Goal: Task Accomplishment & Management: Use online tool/utility

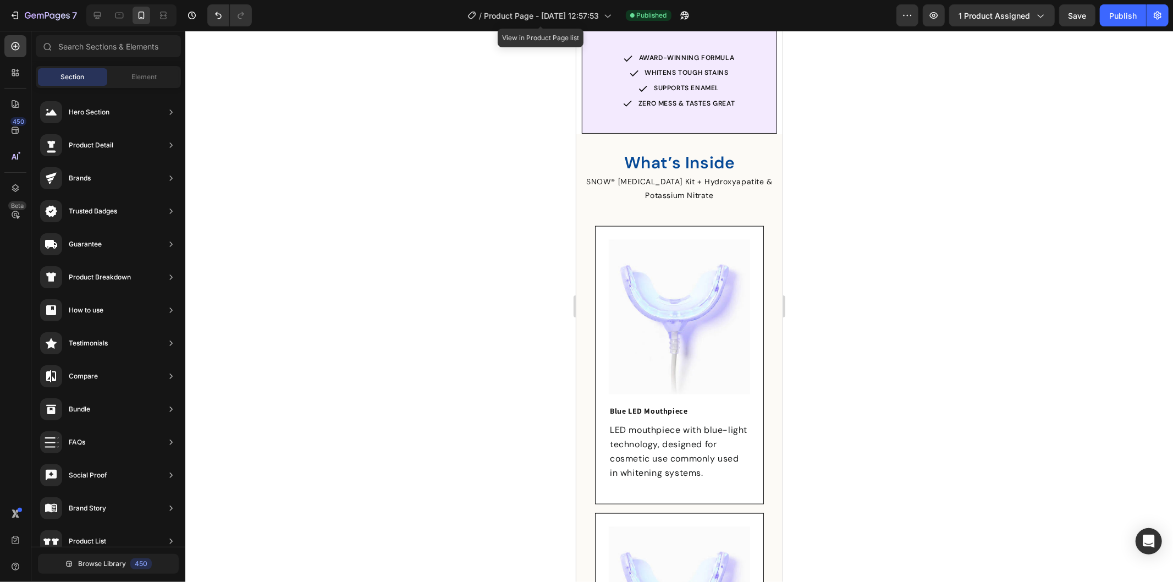
scroll to position [795, 0]
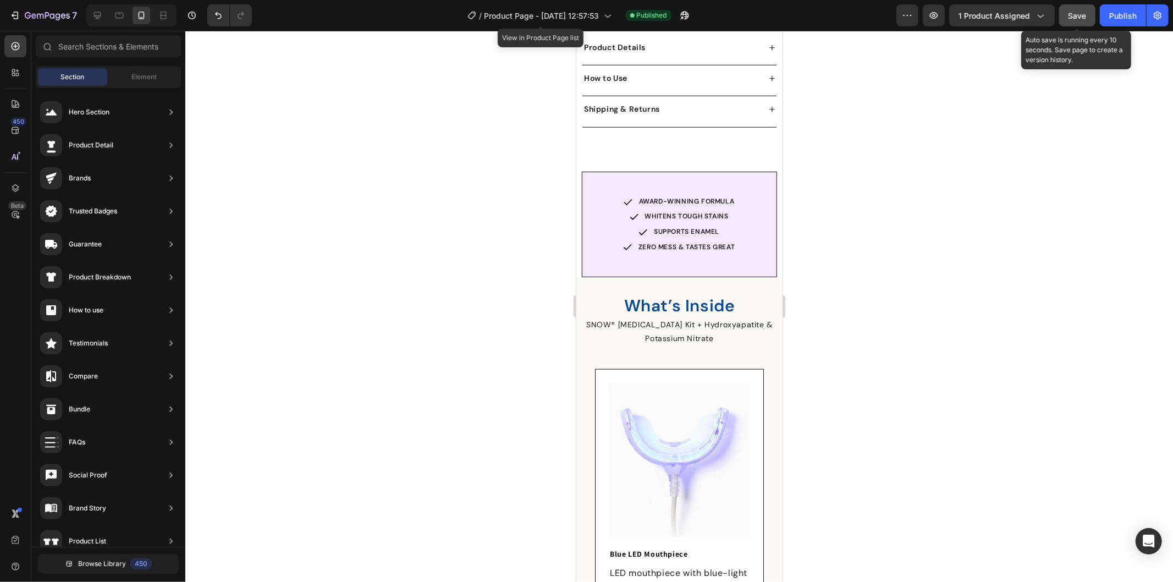
click at [1076, 17] on span "Save" at bounding box center [1078, 15] width 18 height 9
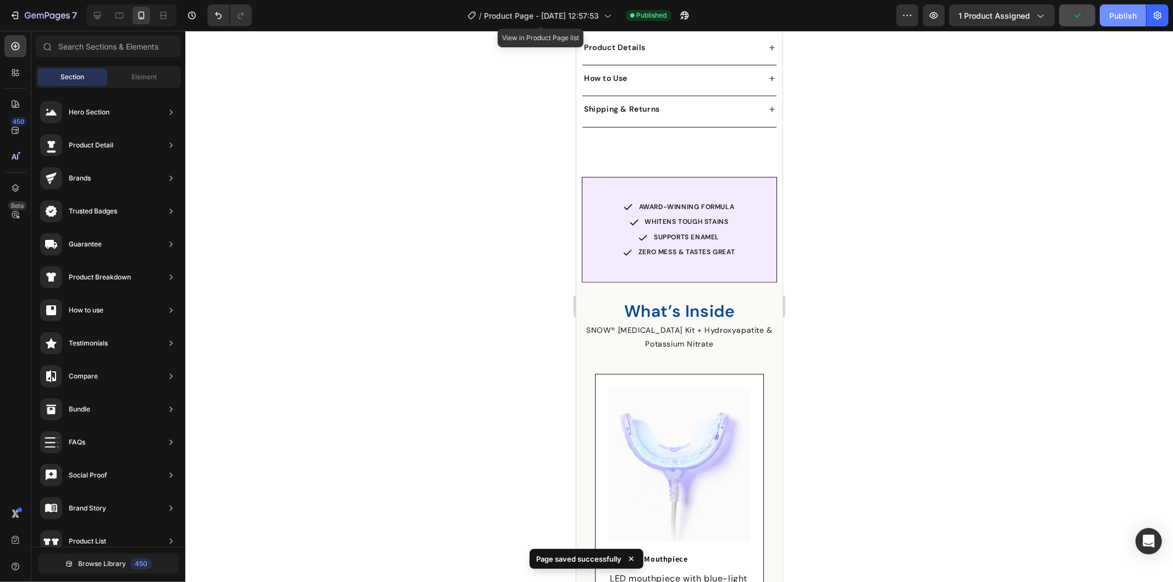
click at [1112, 17] on div "Publish" at bounding box center [1122, 16] width 27 height 12
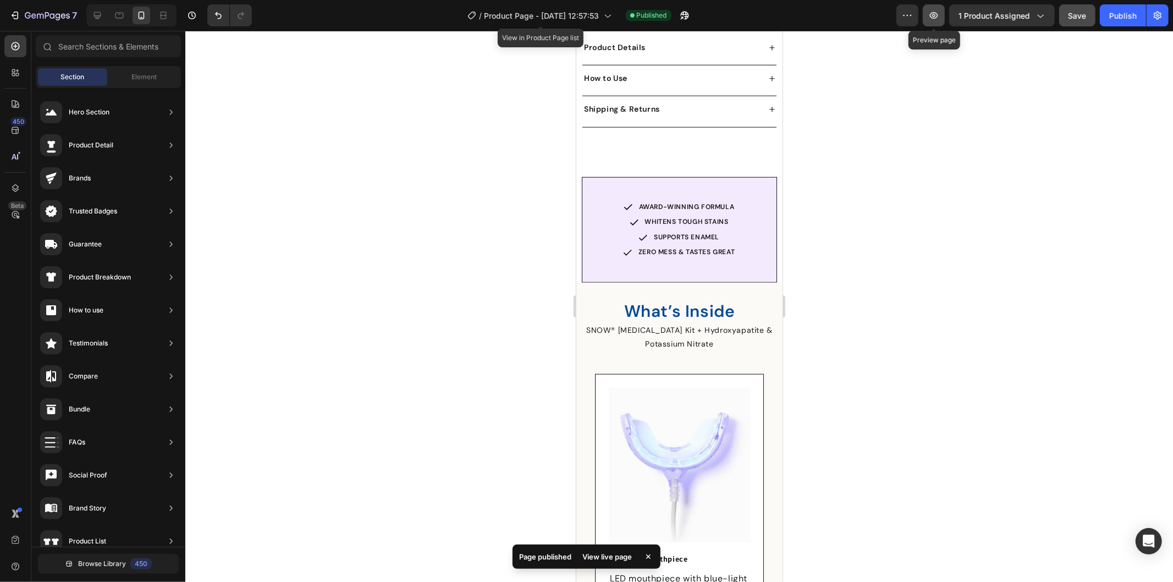
click at [936, 8] on button "button" at bounding box center [934, 15] width 22 height 22
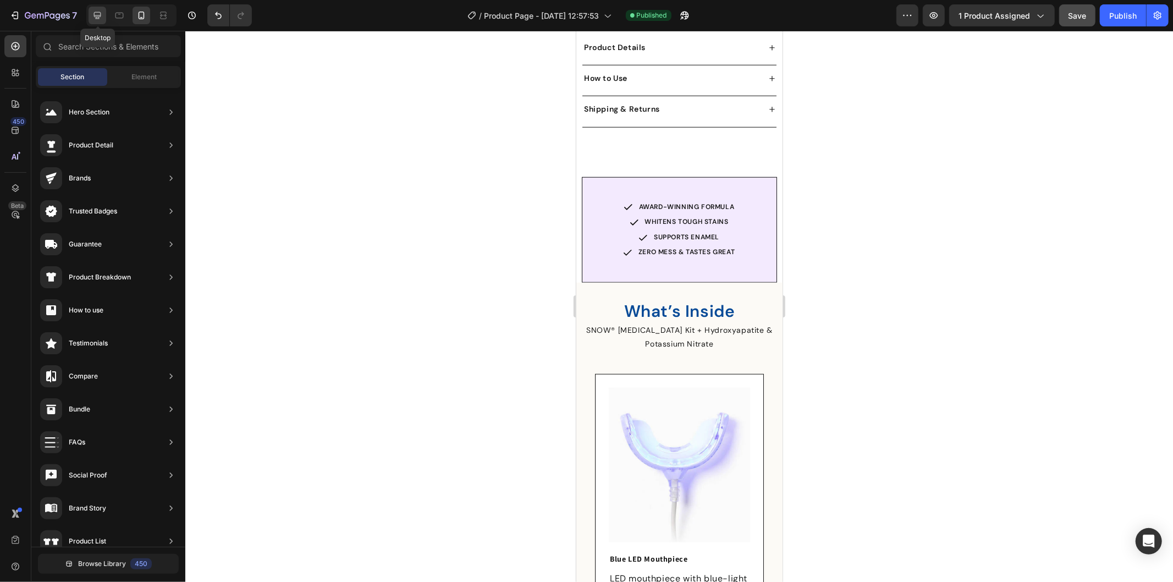
click at [97, 13] on icon at bounding box center [97, 15] width 11 height 11
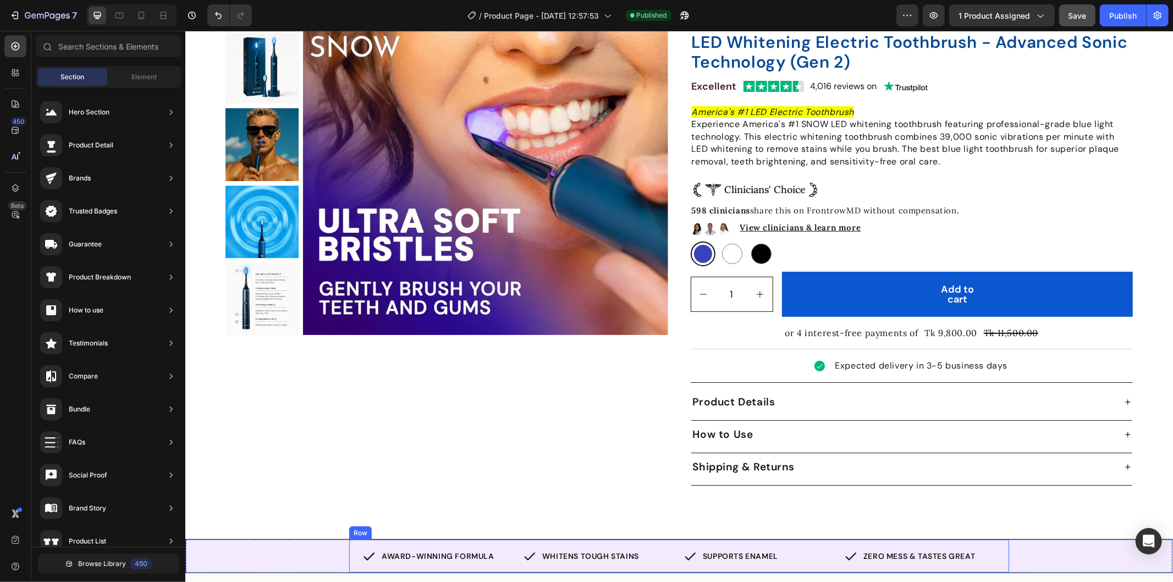
scroll to position [90, 0]
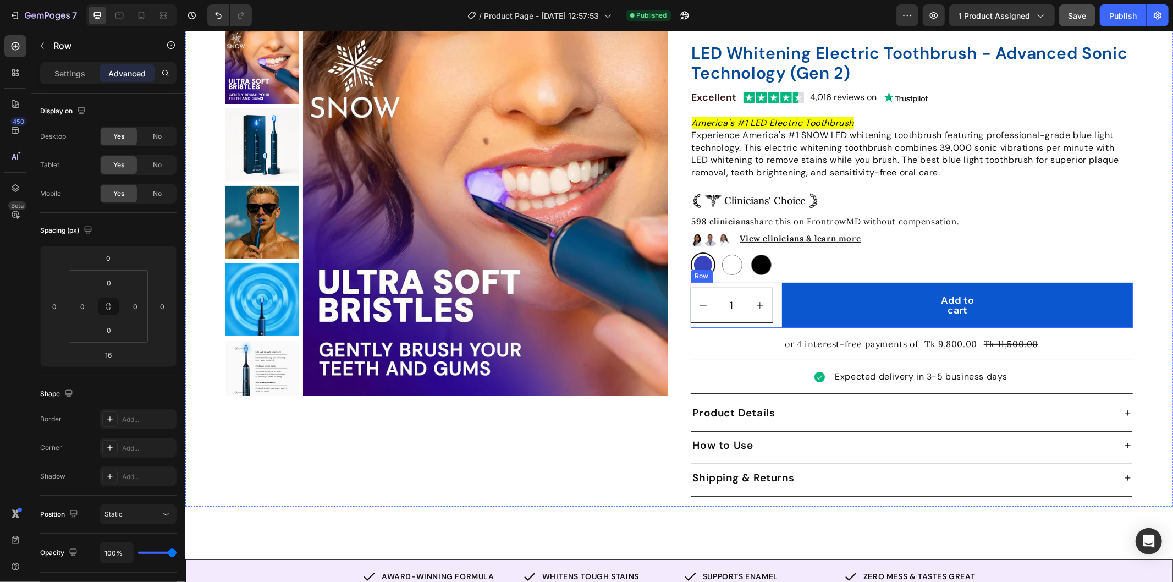
click at [774, 289] on div "1 Product Quantity Add to cart Add to Cart Row" at bounding box center [911, 304] width 443 height 45
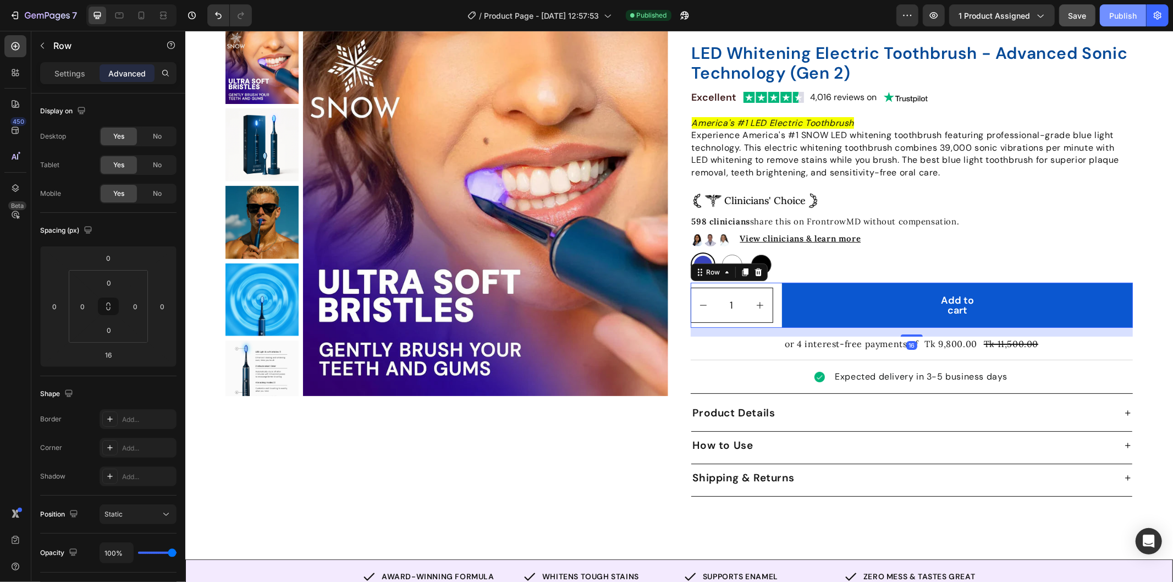
click at [1114, 17] on div "Publish" at bounding box center [1122, 16] width 27 height 12
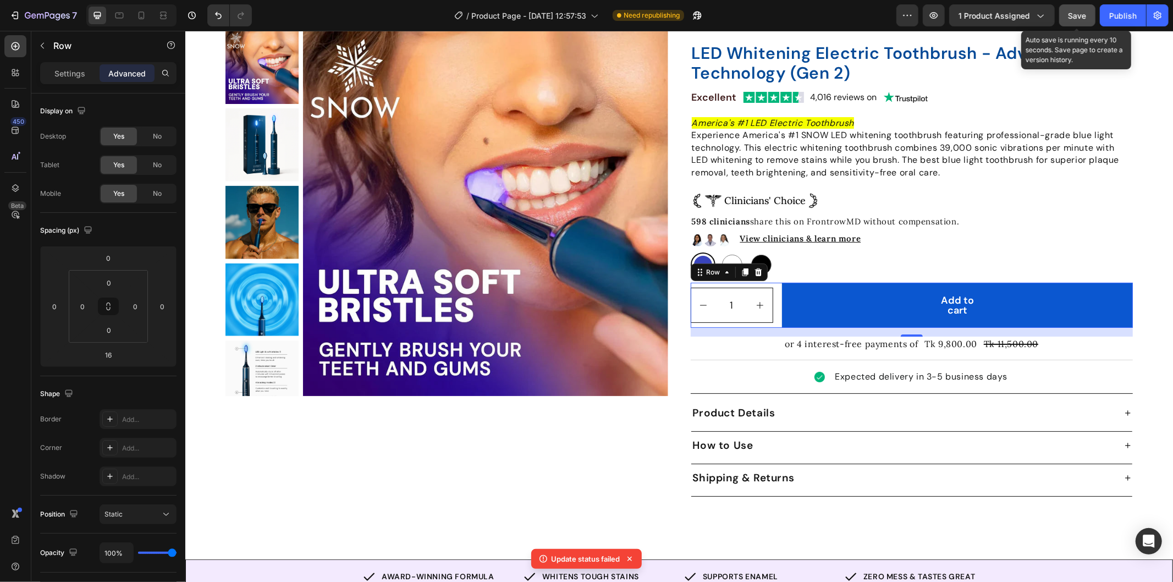
click at [1084, 14] on span "Save" at bounding box center [1078, 15] width 18 height 9
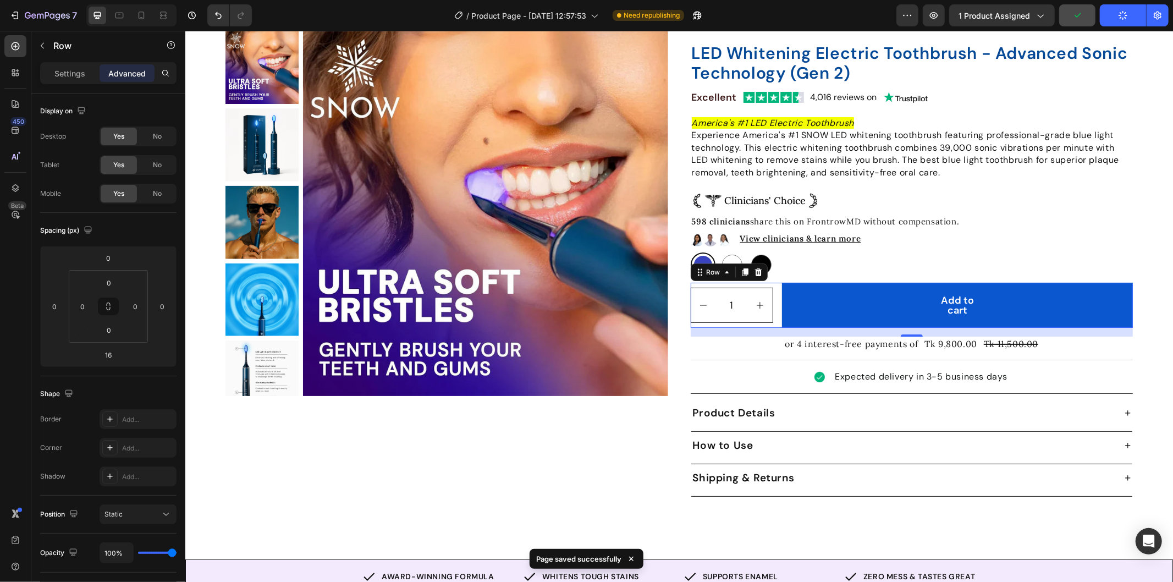
click at [1113, 19] on button "Publish" at bounding box center [1123, 15] width 46 height 22
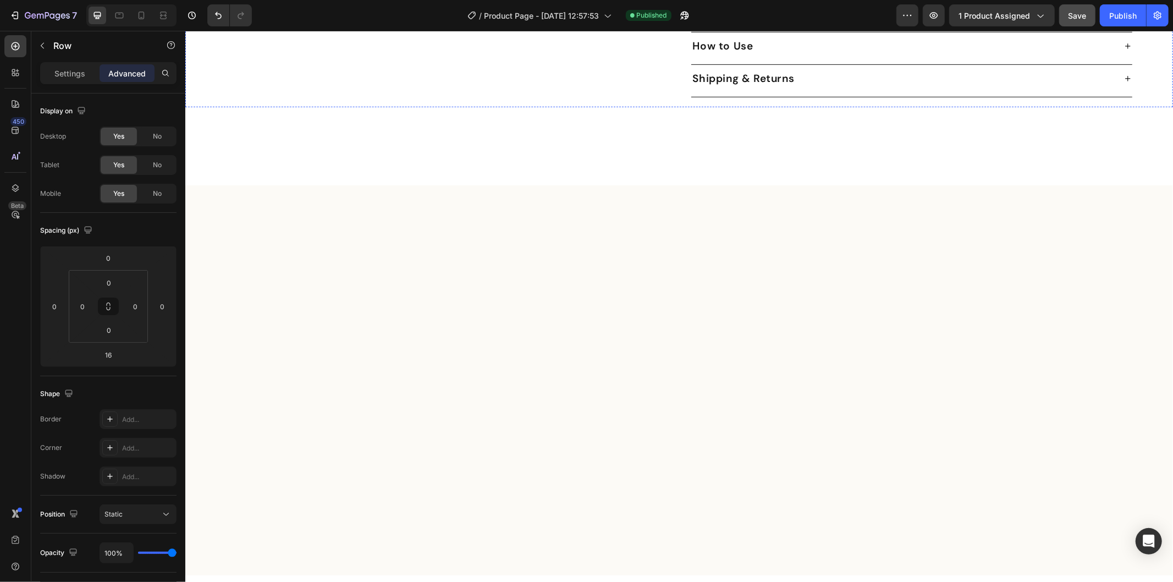
scroll to position [0, 0]
